Goal: Entertainment & Leisure: Consume media (video, audio)

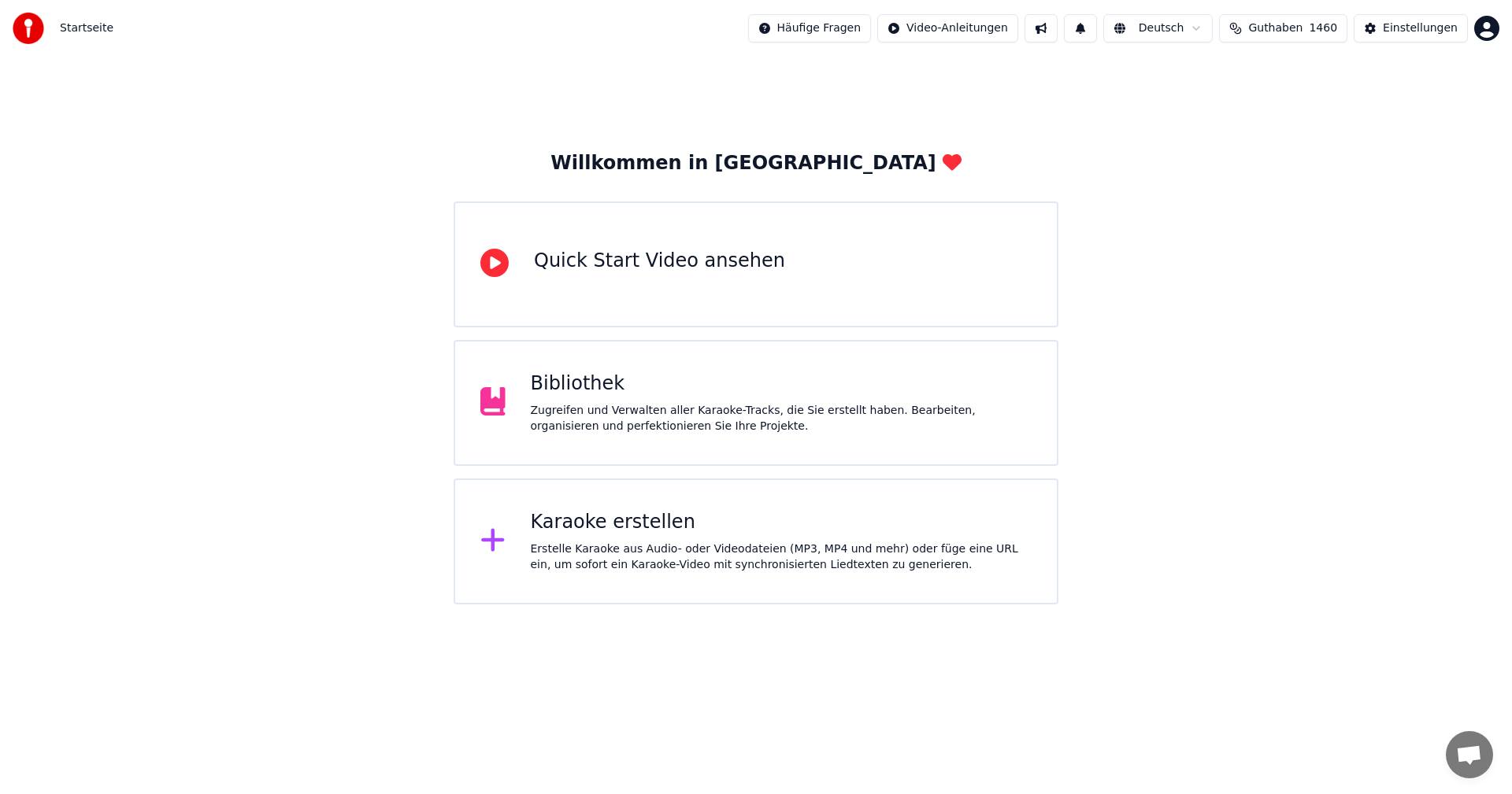
click at [893, 405] on div "Zugreifen und Verwalten aller Karaoke-Tracks, die Sie erstellt haben. Bearbeite…" at bounding box center [782, 419] width 501 height 32
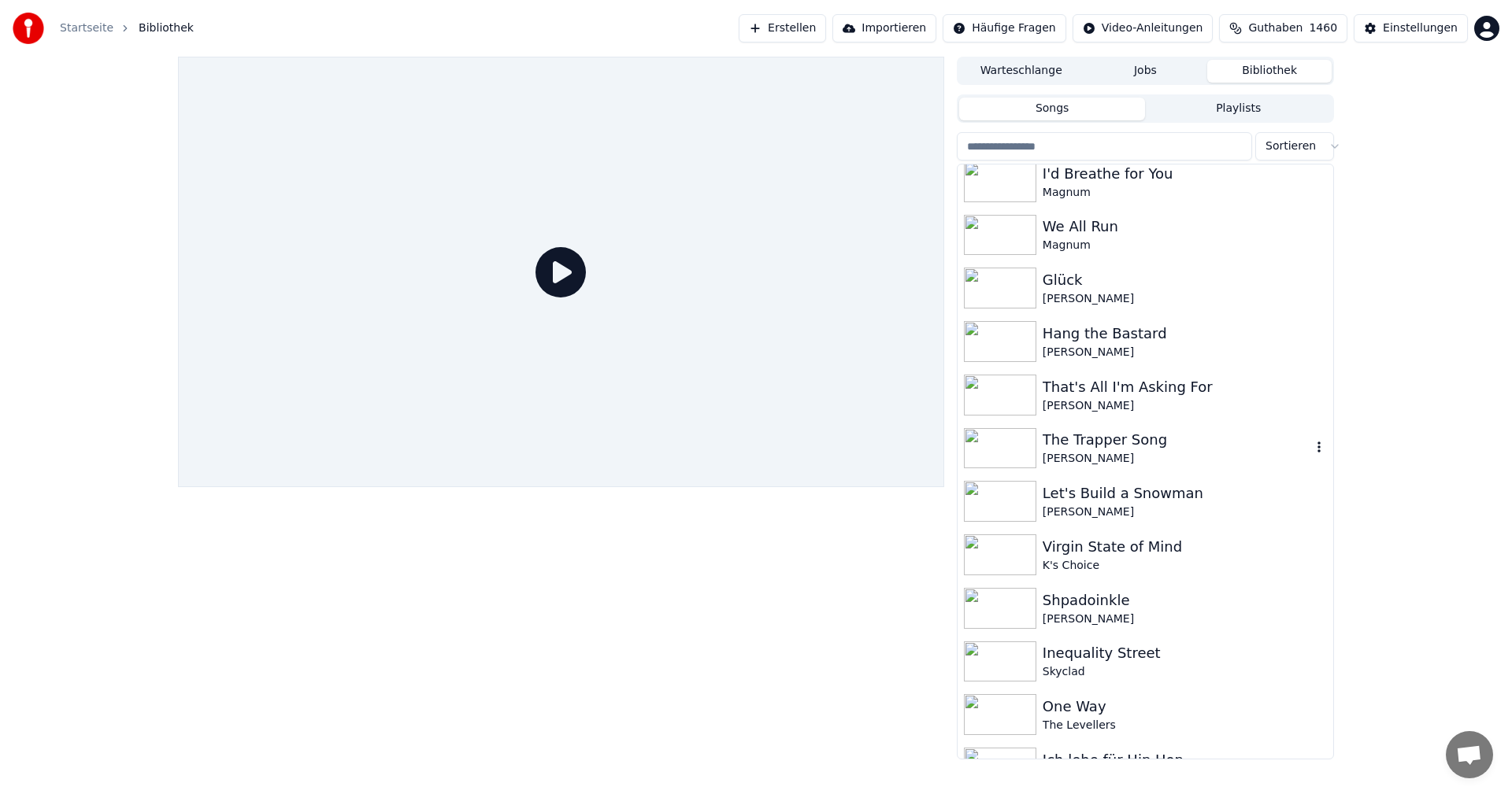
scroll to position [945, 0]
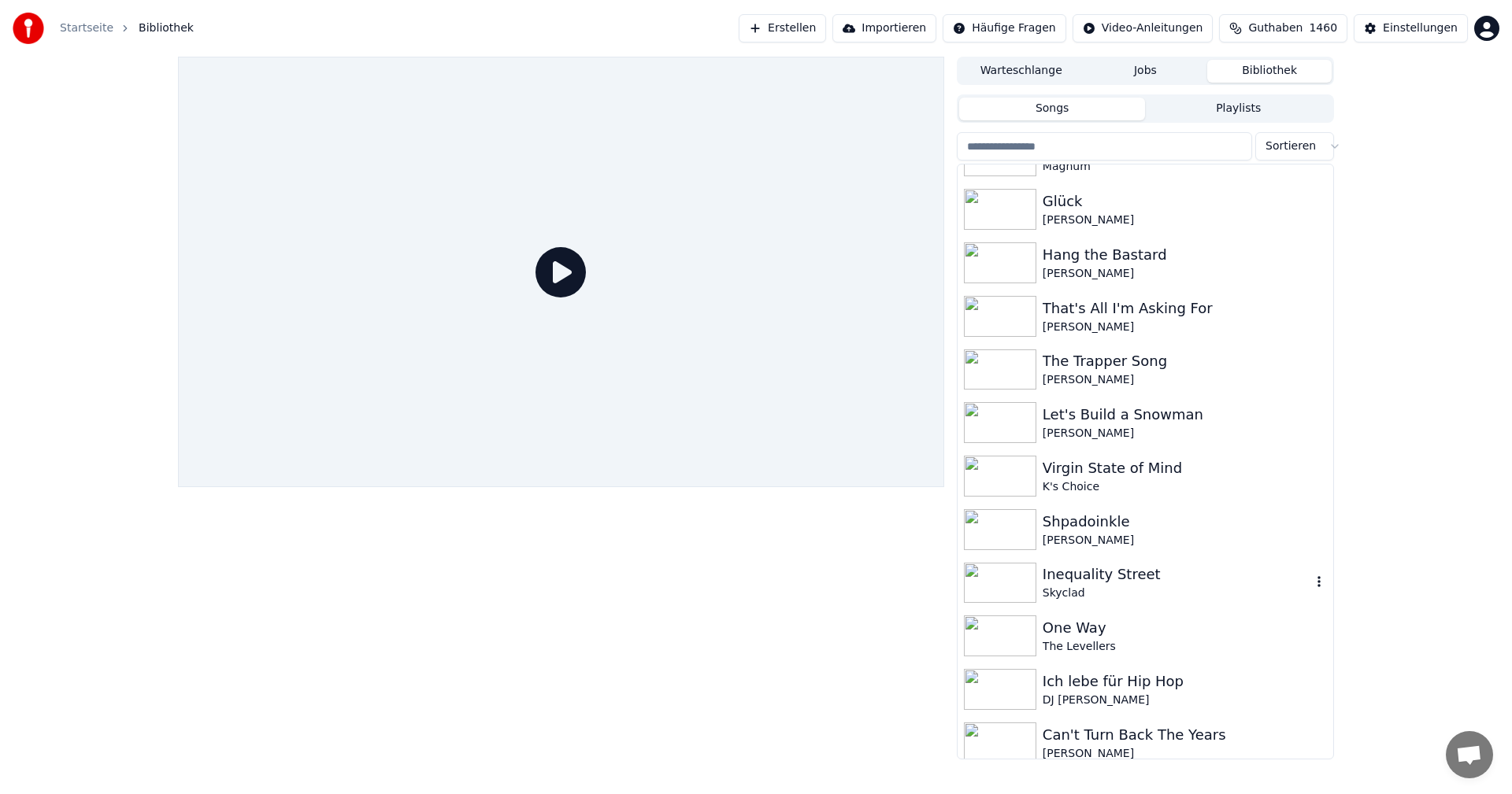
click at [1128, 571] on div "Inequality Street" at bounding box center [1176, 574] width 268 height 22
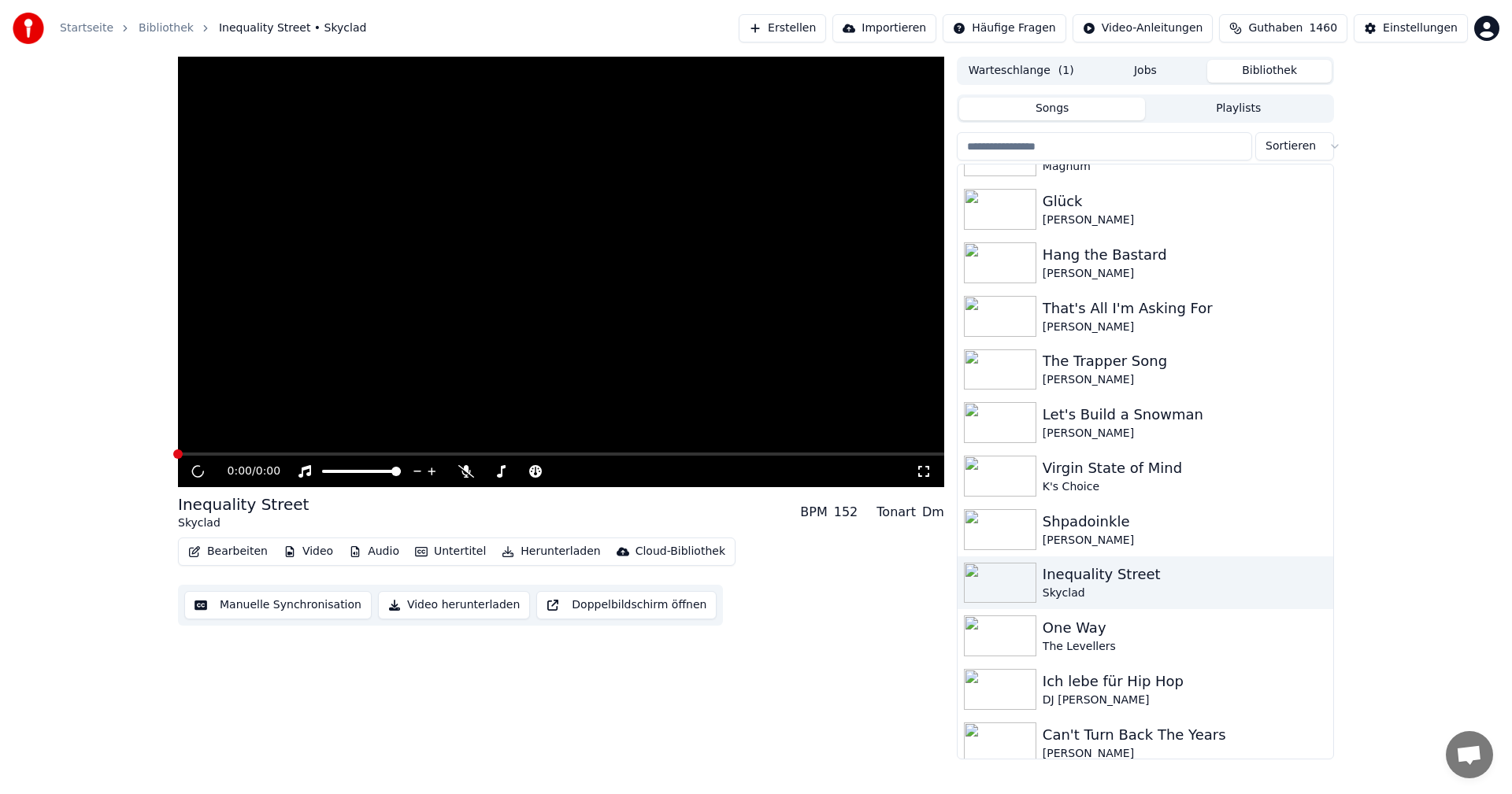
click at [748, 705] on div "0:00 / 0:00 Inequality Street Skyclad BPM 152 [PERSON_NAME] Bearbeiten Video Au…" at bounding box center [561, 408] width 766 height 703
click at [1129, 523] on div "Shpadoinkle" at bounding box center [1176, 521] width 268 height 22
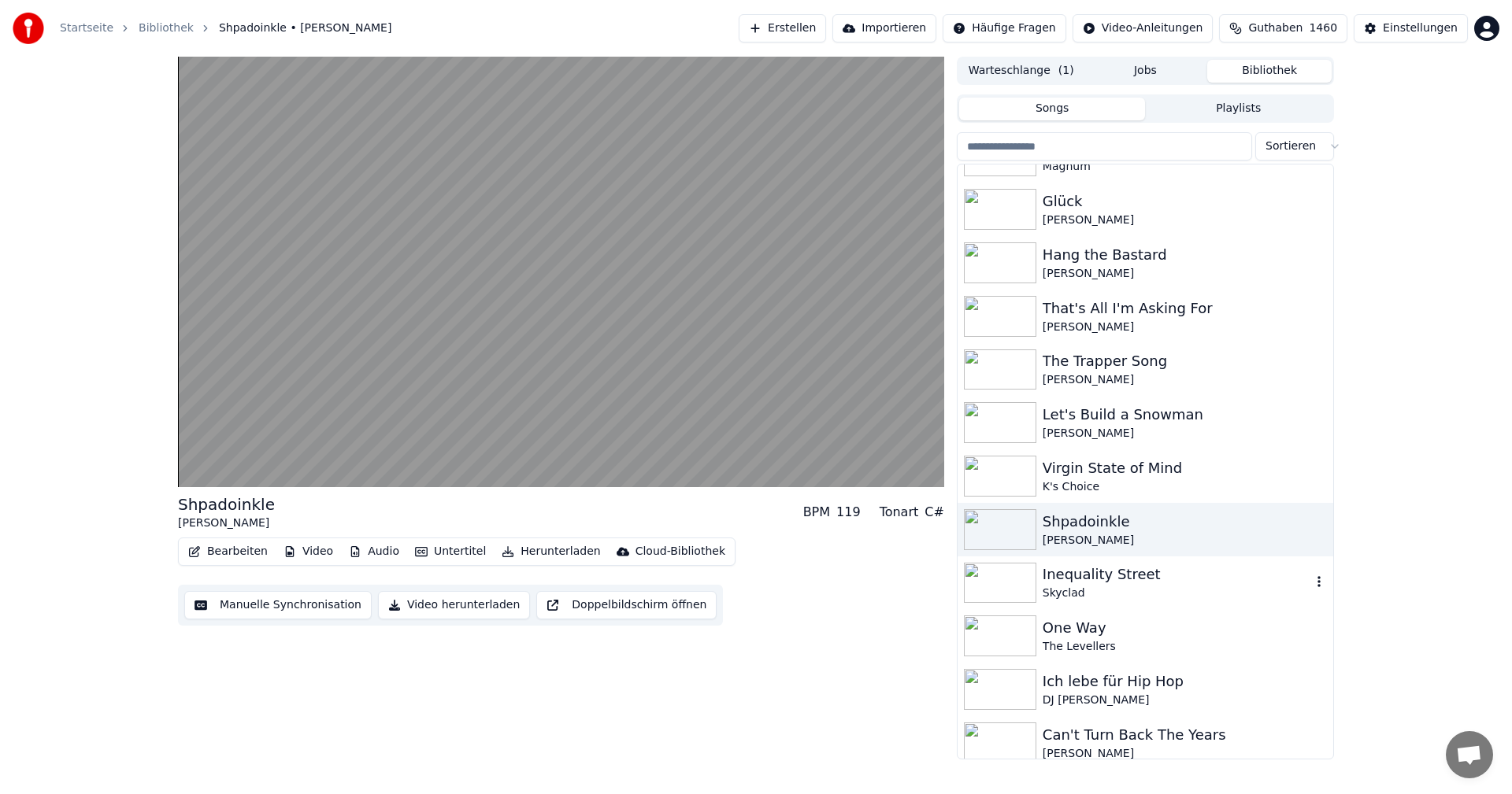
click at [1142, 567] on div "Inequality Street" at bounding box center [1176, 574] width 268 height 22
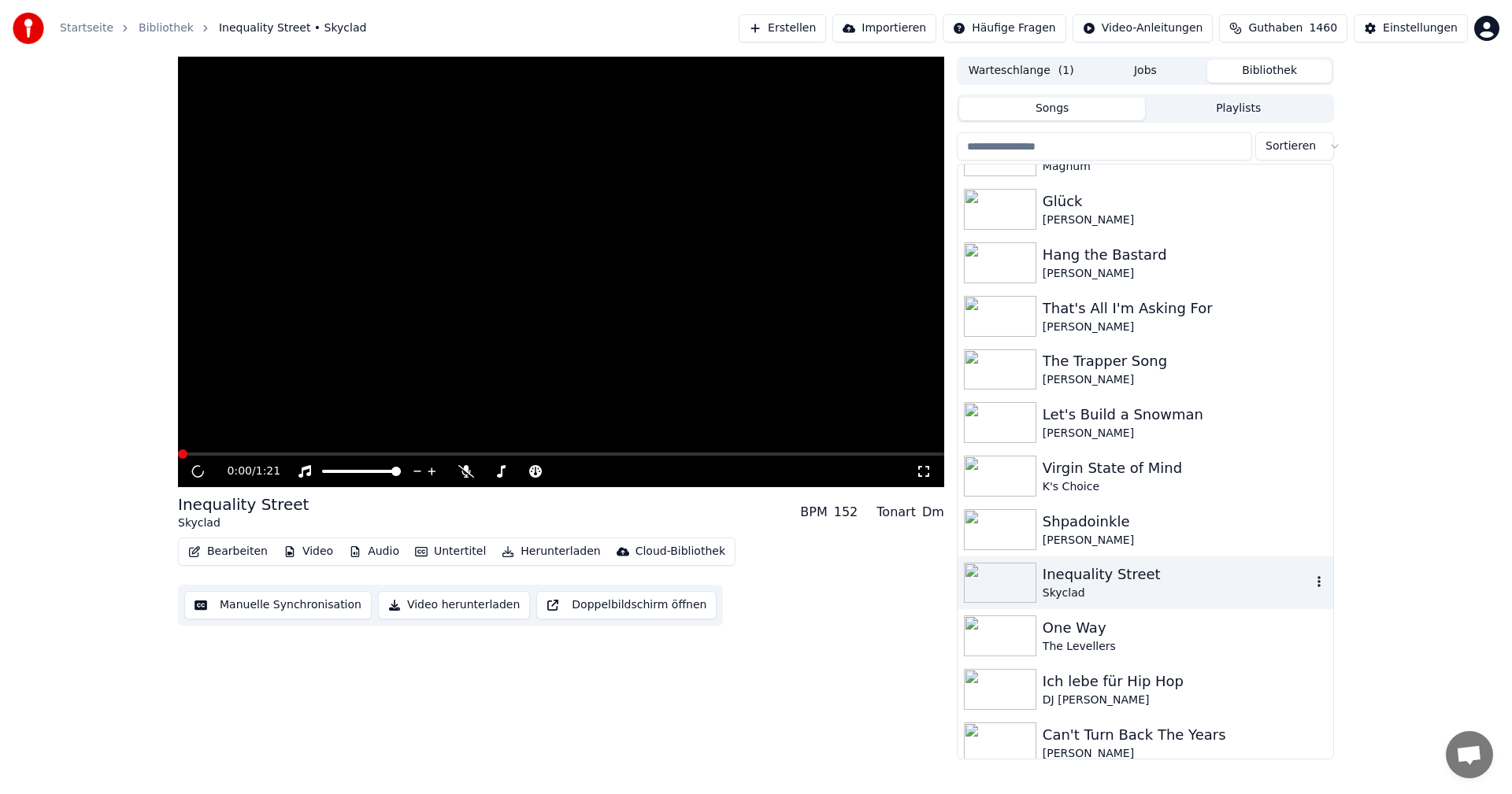
click at [1311, 588] on icon "button" at bounding box center [1319, 582] width 16 height 12
click at [1175, 591] on div "Skyclad" at bounding box center [1176, 593] width 268 height 16
click at [1122, 543] on div "[PERSON_NAME]" at bounding box center [1176, 541] width 268 height 16
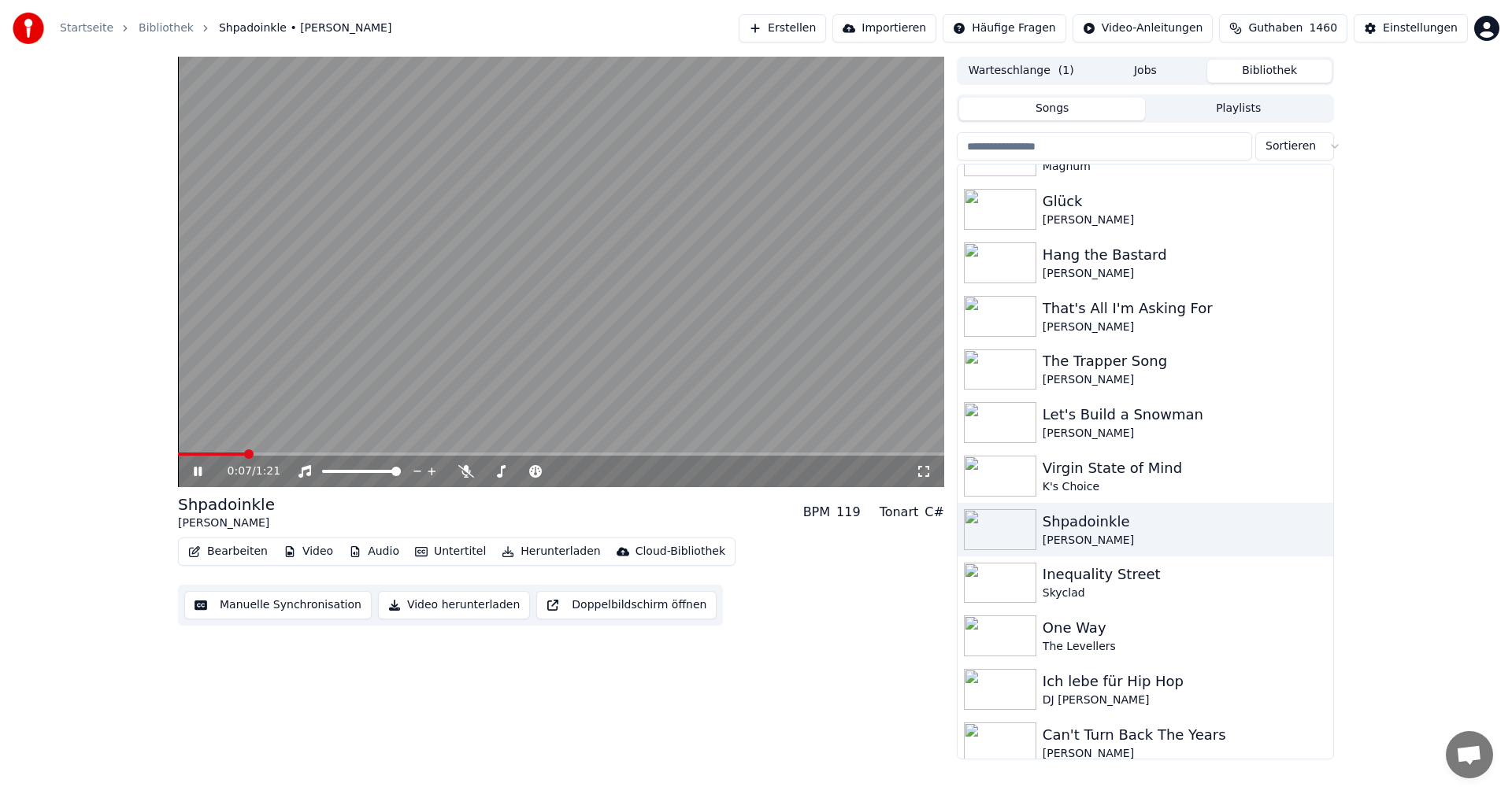
click at [537, 376] on video at bounding box center [561, 272] width 766 height 430
click at [1126, 436] on div "[PERSON_NAME]" at bounding box center [1176, 434] width 268 height 16
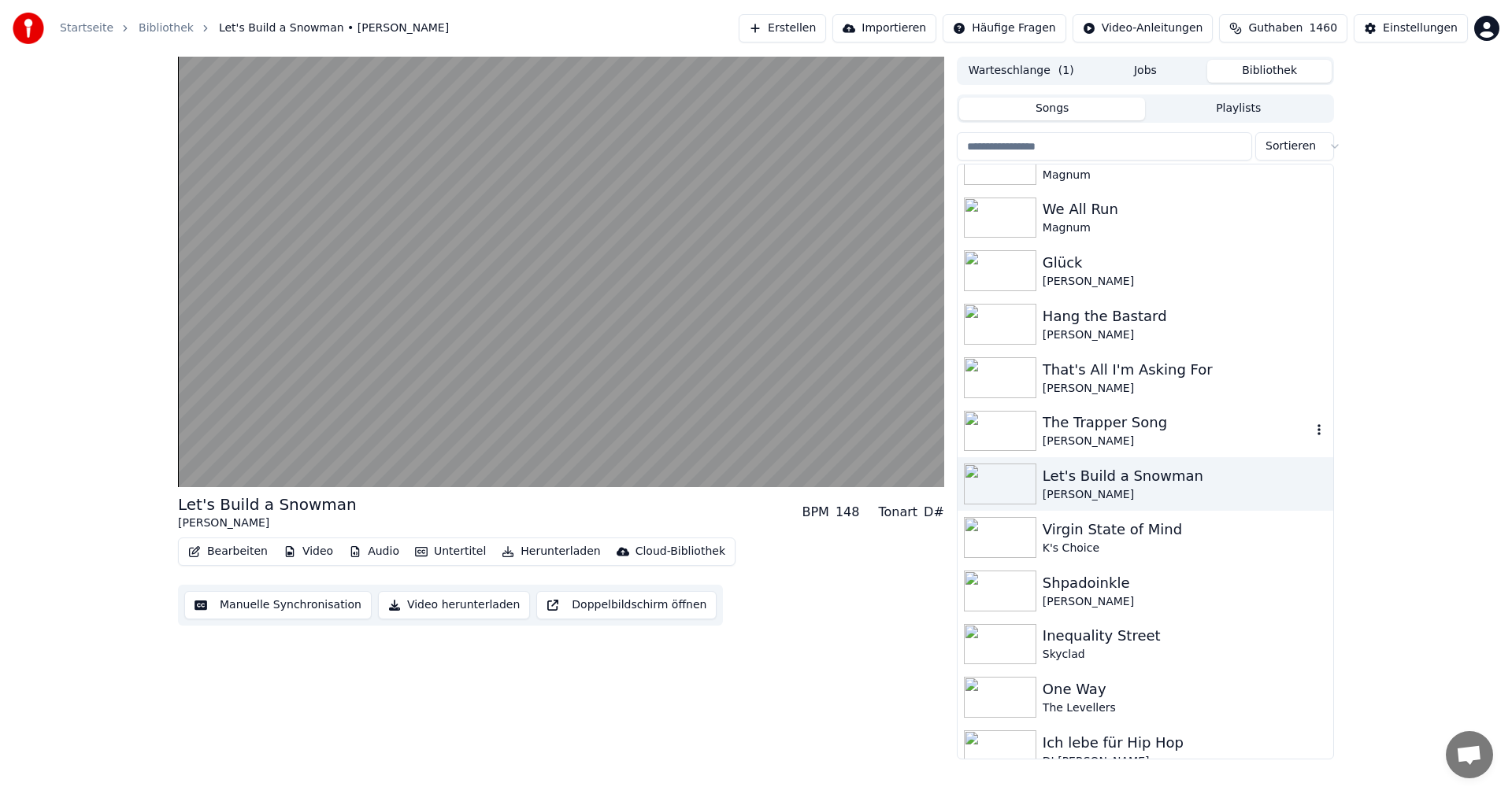
scroll to position [866, 0]
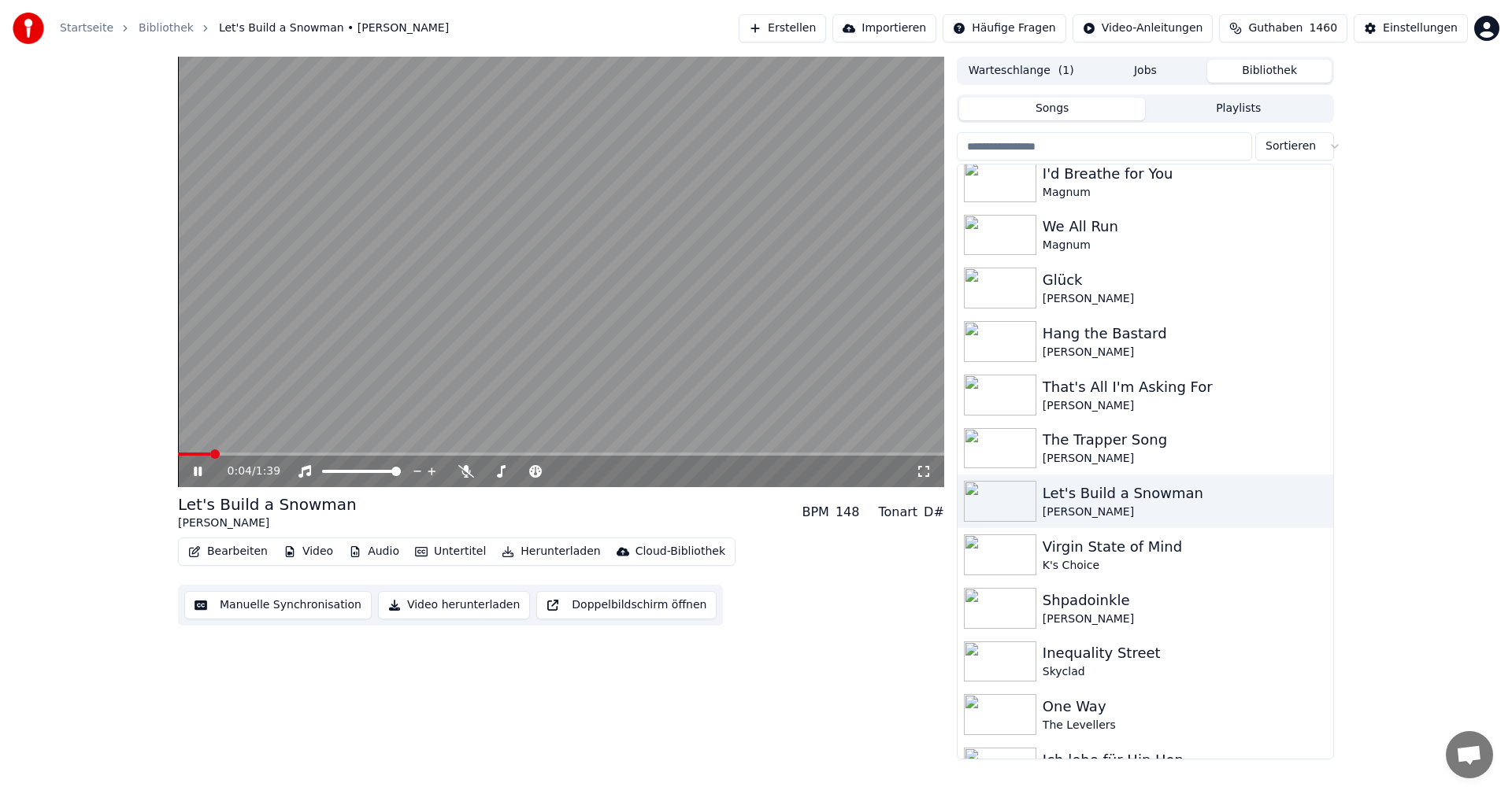
click at [723, 348] on video at bounding box center [561, 272] width 766 height 430
